Goal: Task Accomplishment & Management: Use online tool/utility

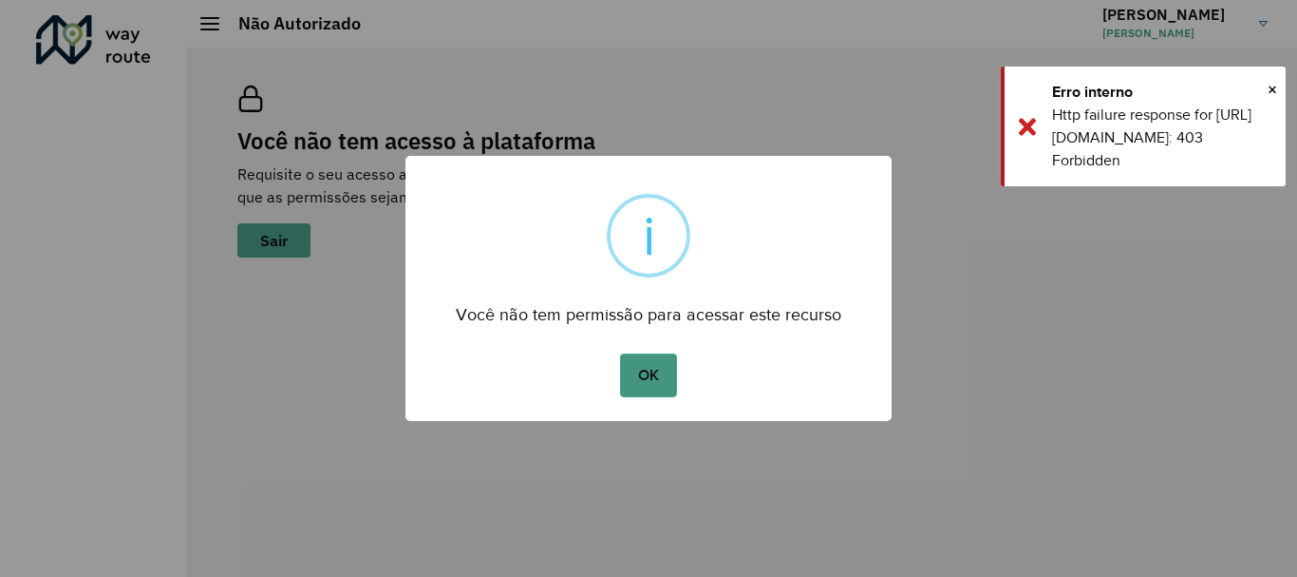
click at [647, 375] on button "OK" at bounding box center [648, 375] width 56 height 44
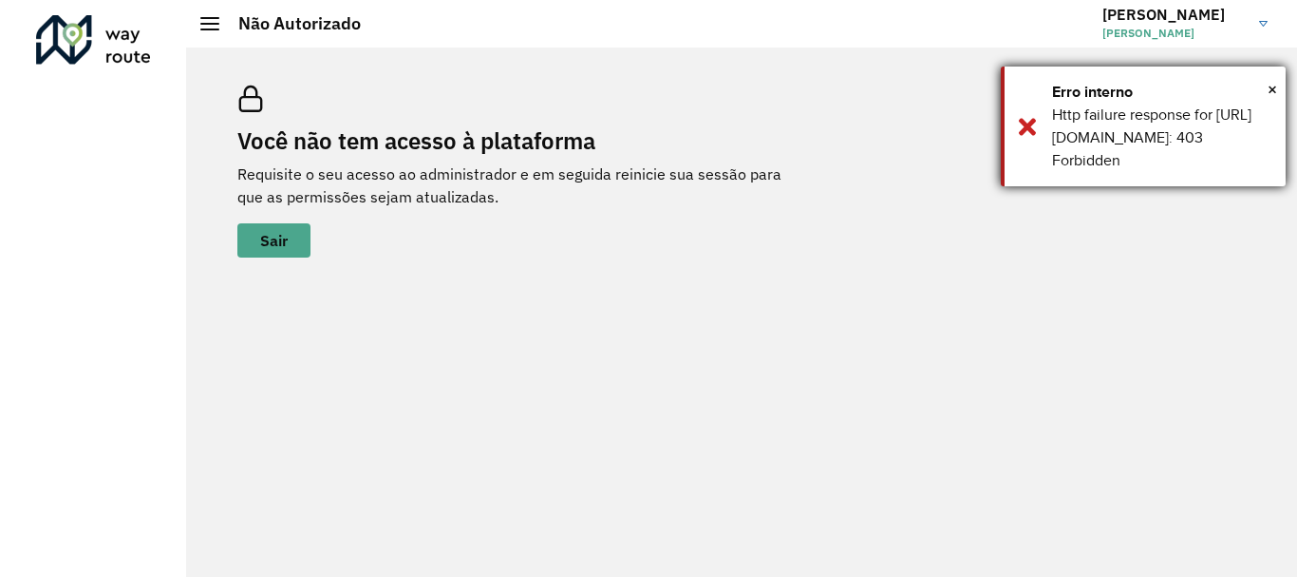
click at [1278, 85] on div "× Erro interno Http failure response for https://apim.ambevdevs.com.br/roteiriz…" at bounding box center [1143, 126] width 285 height 120
